Goal: Transaction & Acquisition: Purchase product/service

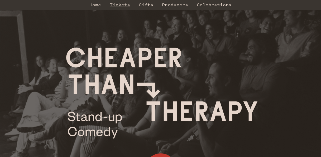
click at [123, 5] on link "Tickets" at bounding box center [120, 4] width 20 height 11
click at [167, 6] on link "Producers" at bounding box center [175, 4] width 26 height 11
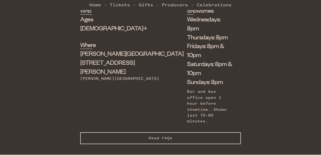
scroll to position [211, 0]
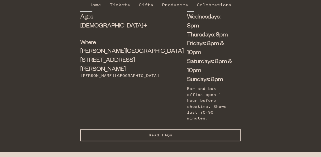
click at [185, 129] on button "Read FAQs Hide FAQs" at bounding box center [160, 135] width 161 height 12
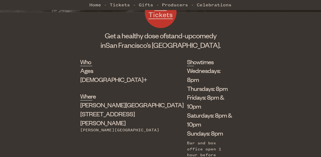
scroll to position [185, 0]
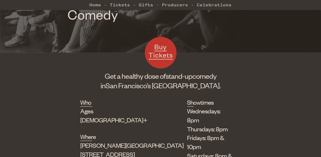
scroll to position [106, 0]
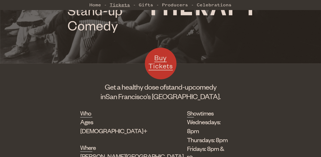
click at [115, 5] on link "Tickets" at bounding box center [120, 4] width 20 height 11
